Goal: Task Accomplishment & Management: Use online tool/utility

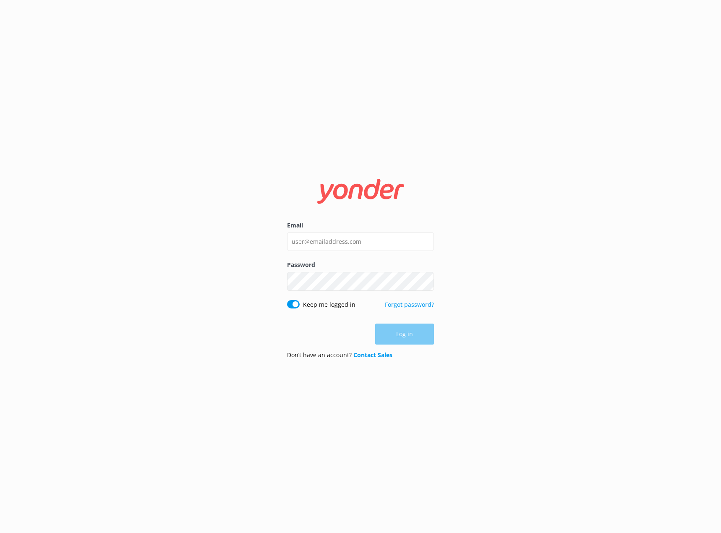
type input "nat.rover@cardrona-treblecone.com"
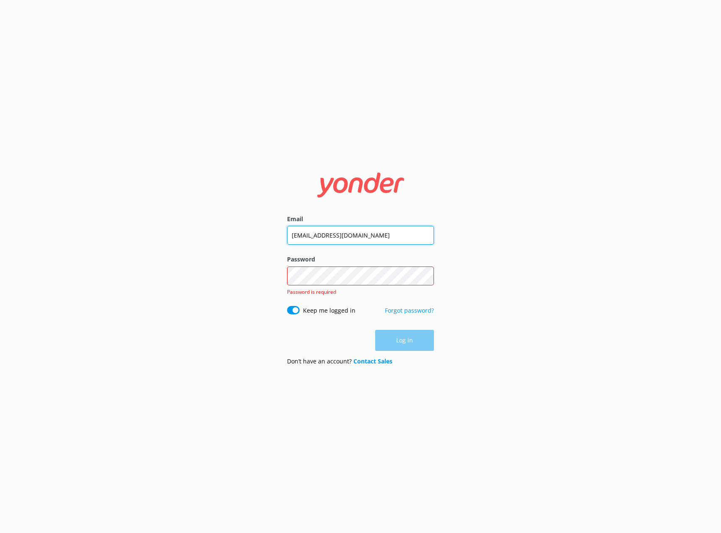
drag, startPoint x: 400, startPoint y: 235, endPoint x: 178, endPoint y: 212, distance: 223.1
click at [178, 212] on div "Email nat.rover@cardrona-treblecone.com Password Show password Password is requ…" at bounding box center [360, 266] width 721 height 533
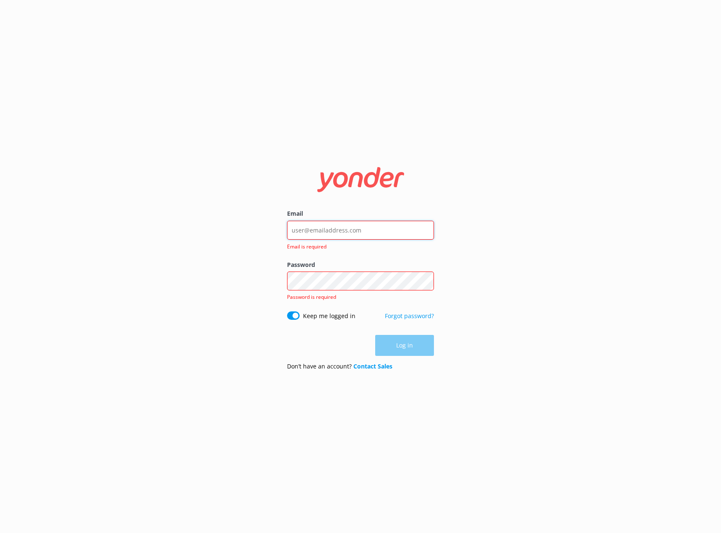
click at [355, 239] on input "Email" at bounding box center [360, 230] width 147 height 19
drag, startPoint x: 356, startPoint y: 231, endPoint x: 348, endPoint y: 231, distance: 7.6
click at [356, 231] on input "Email" at bounding box center [360, 230] width 147 height 19
click at [244, 223] on div "Email Email is required Password Show password Password is required Keep me log…" at bounding box center [360, 266] width 721 height 533
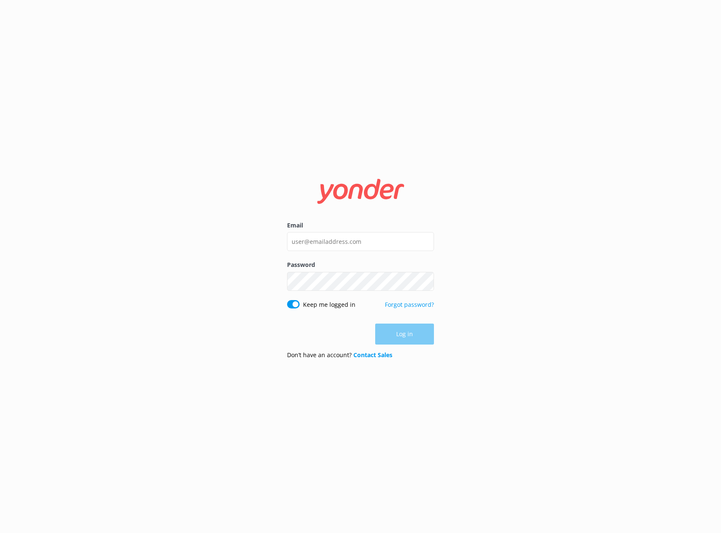
click at [364, 252] on div "Email" at bounding box center [360, 240] width 147 height 39
click at [364, 242] on input "Email" at bounding box center [360, 241] width 147 height 19
type input "[EMAIL_ADDRESS][DOMAIN_NAME]"
click button "Log in" at bounding box center [404, 334] width 59 height 21
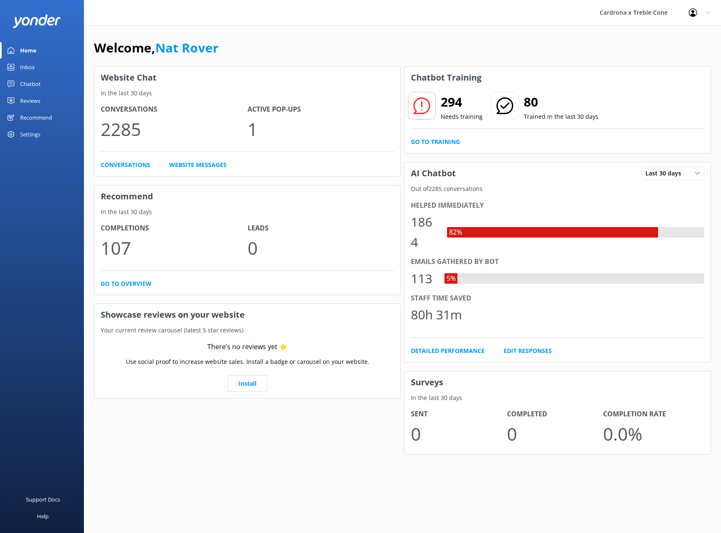
click at [444, 94] on h2 "294" at bounding box center [462, 102] width 42 height 20
click at [442, 141] on link "Go to Training" at bounding box center [435, 141] width 49 height 9
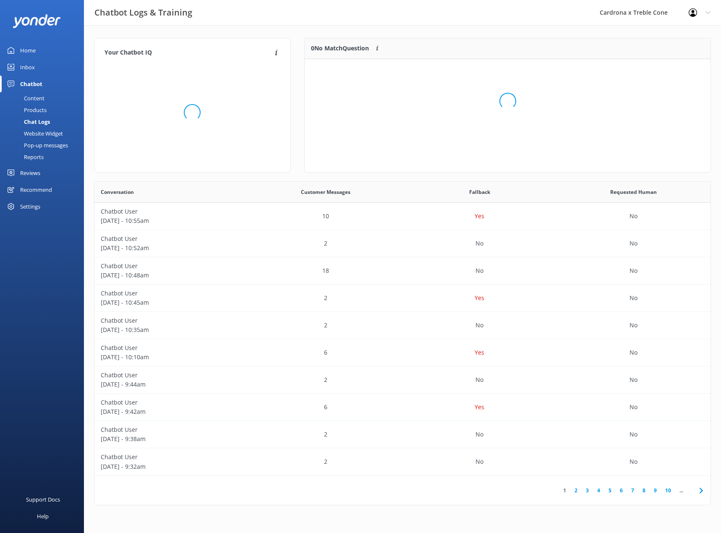
scroll to position [99, 400]
